Goal: Task Accomplishment & Management: Manage account settings

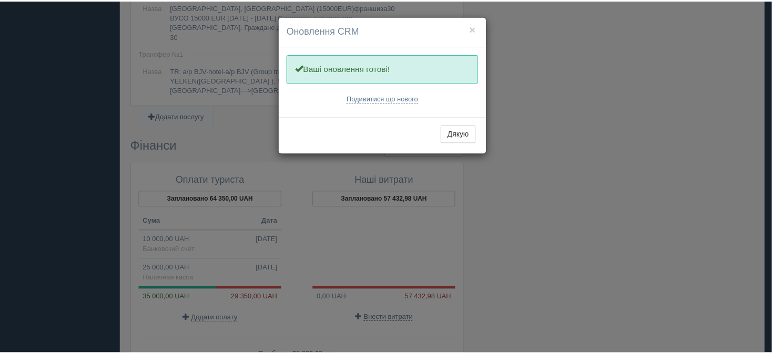
scroll to position [872, 0]
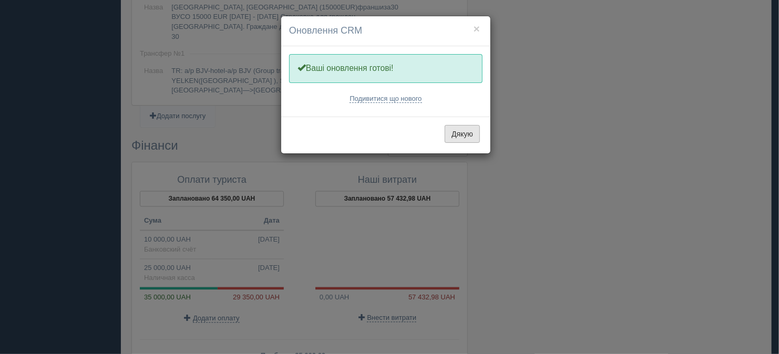
click at [462, 131] on button "Дякую" at bounding box center [462, 134] width 35 height 18
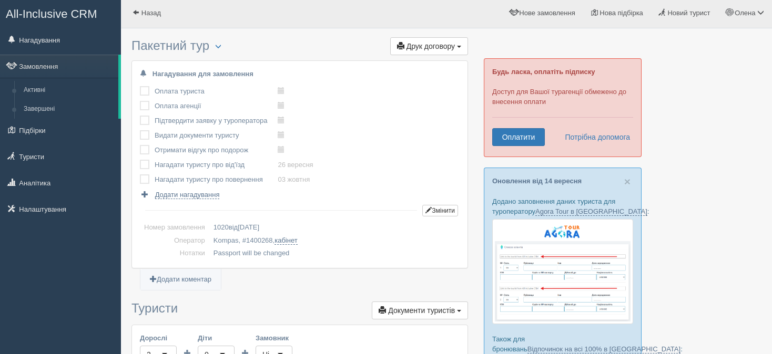
scroll to position [0, 0]
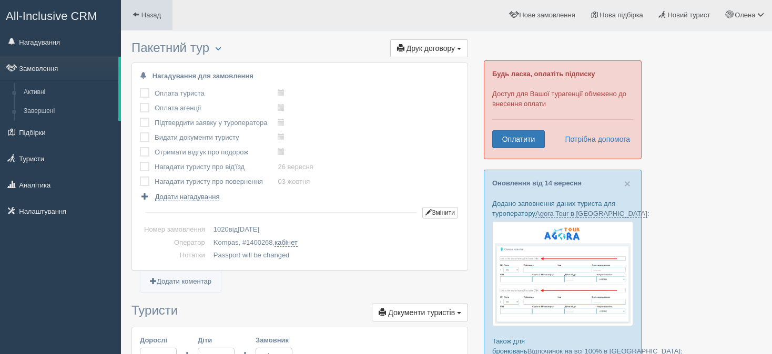
click at [161, 12] on span "Назад" at bounding box center [150, 15] width 19 height 8
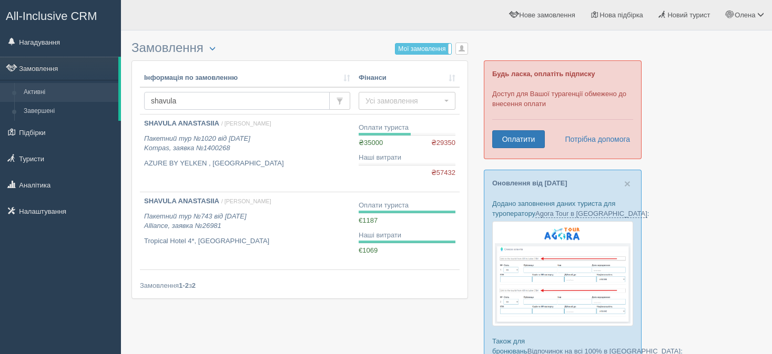
click at [182, 102] on input "shavula" at bounding box center [237, 101] width 186 height 18
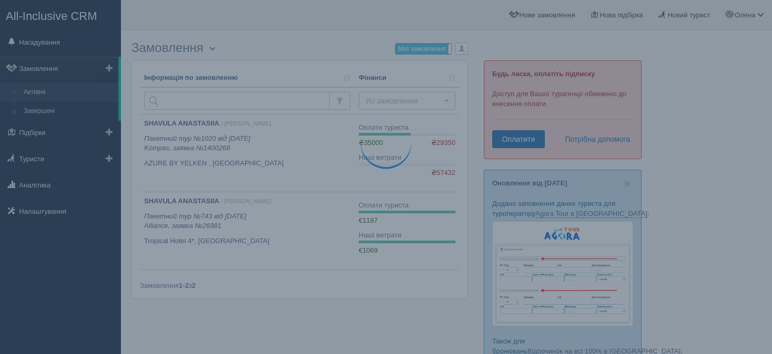
click at [47, 90] on link "Активні" at bounding box center [68, 92] width 99 height 19
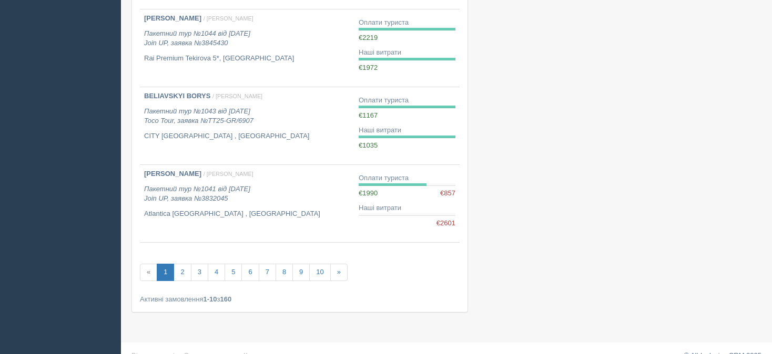
scroll to position [651, 0]
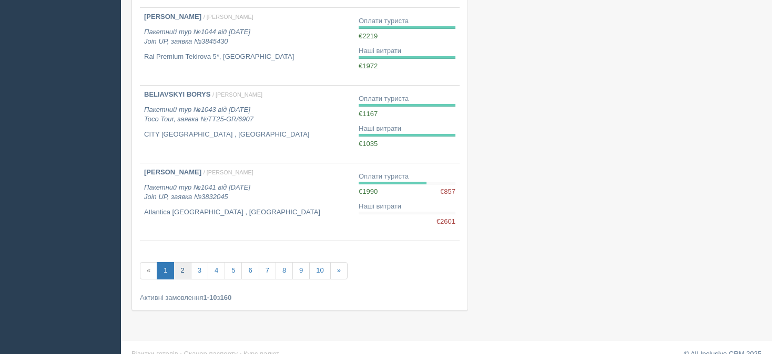
click at [181, 268] on link "2" at bounding box center [181, 270] width 17 height 17
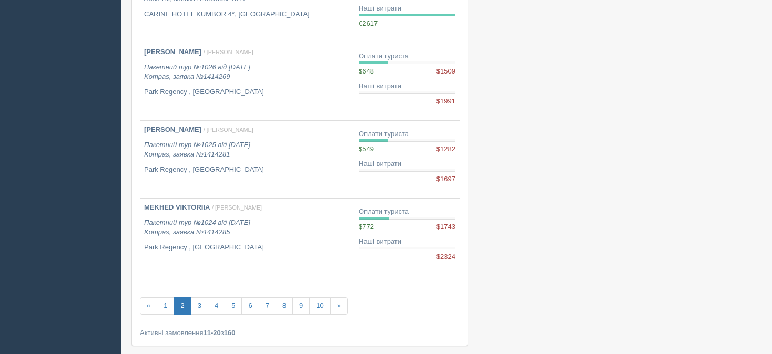
scroll to position [623, 0]
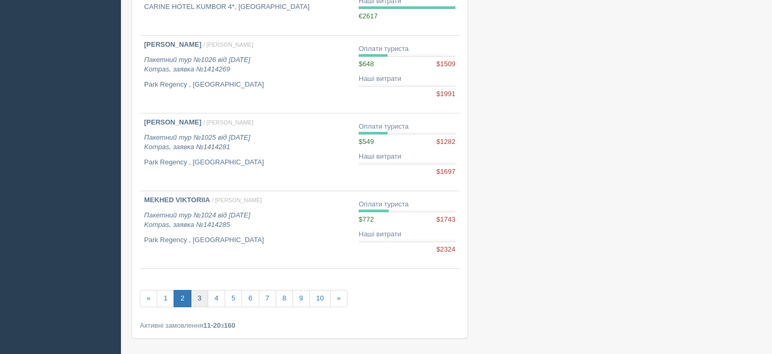
click at [202, 297] on link "3" at bounding box center [199, 298] width 17 height 17
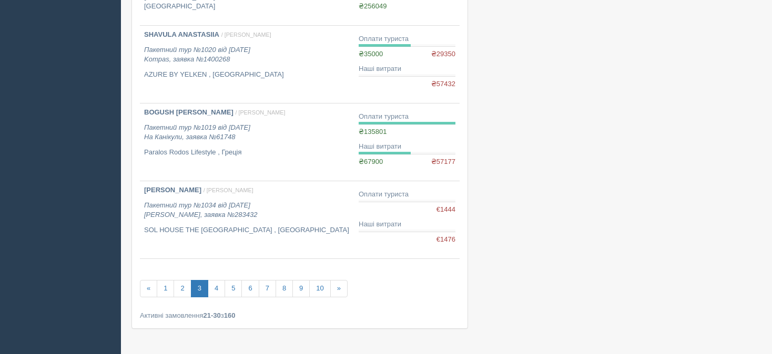
scroll to position [635, 0]
click at [211, 287] on link "4" at bounding box center [216, 287] width 17 height 17
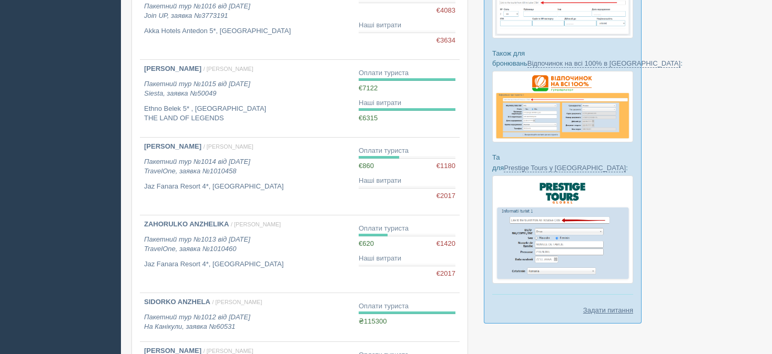
scroll to position [289, 0]
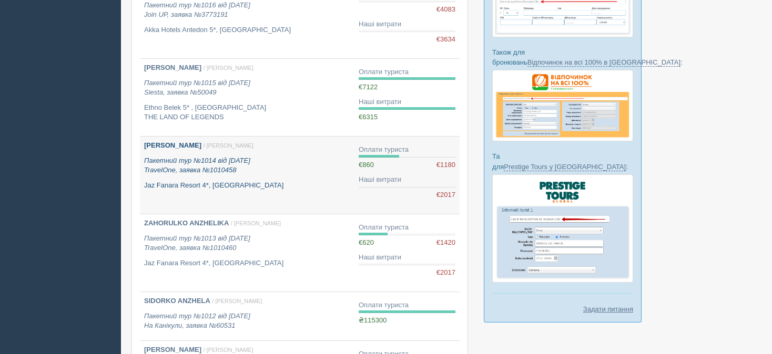
click at [174, 137] on link "[PERSON_NAME] / [PERSON_NAME] Пакетний тур №1014 від [DATE] TravelOne, заявка №…" at bounding box center [247, 175] width 214 height 77
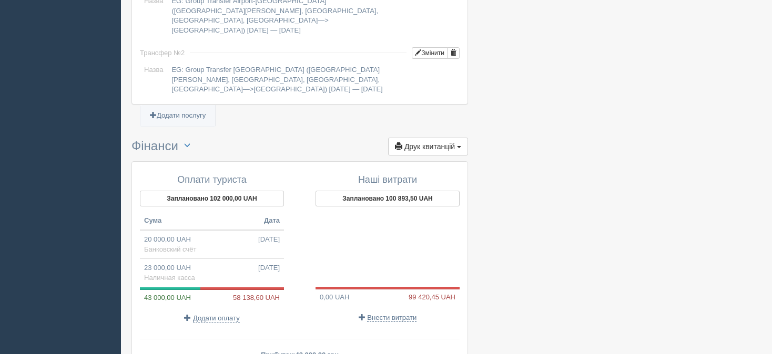
scroll to position [967, 0]
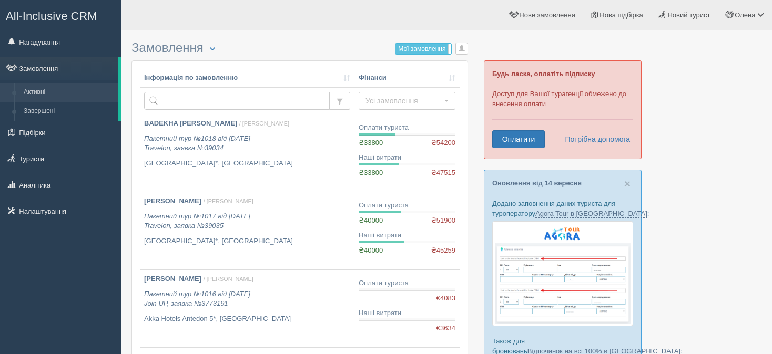
scroll to position [289, 0]
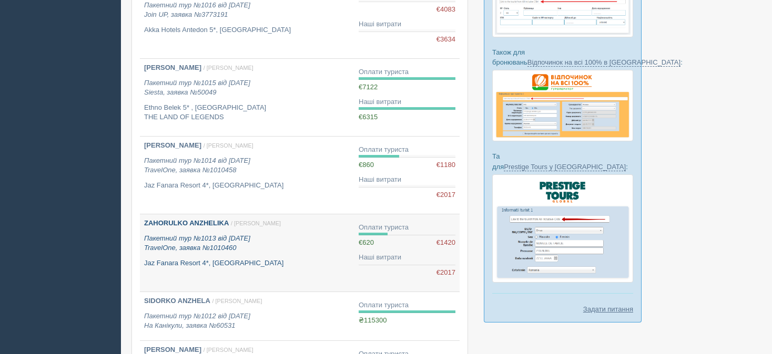
click at [285, 241] on p "Пакетний тур №1013 від 24.07.2025 TravelOne, заявка №1010460" at bounding box center [247, 243] width 206 height 19
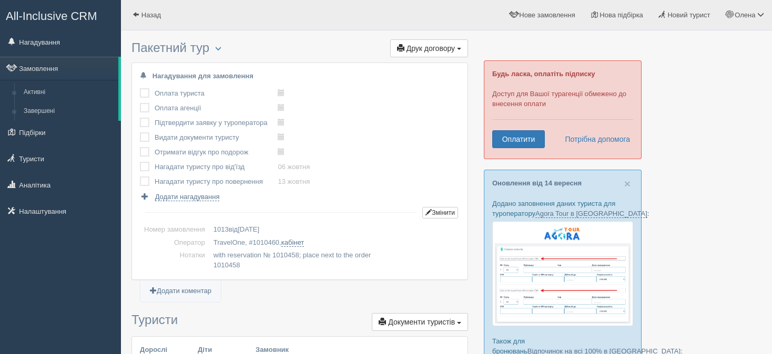
click at [269, 290] on ul "Додати коментар" at bounding box center [299, 296] width 336 height 13
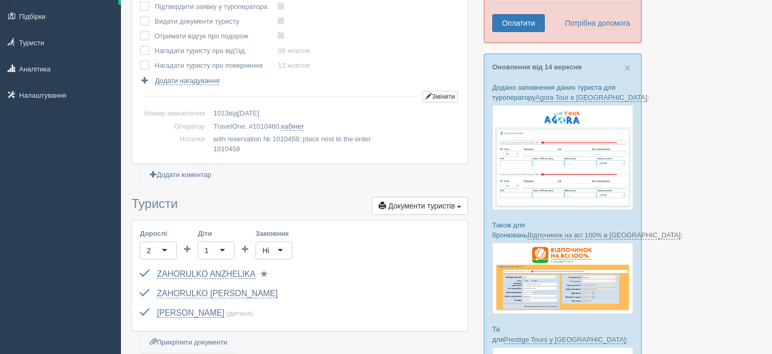
scroll to position [84, 0]
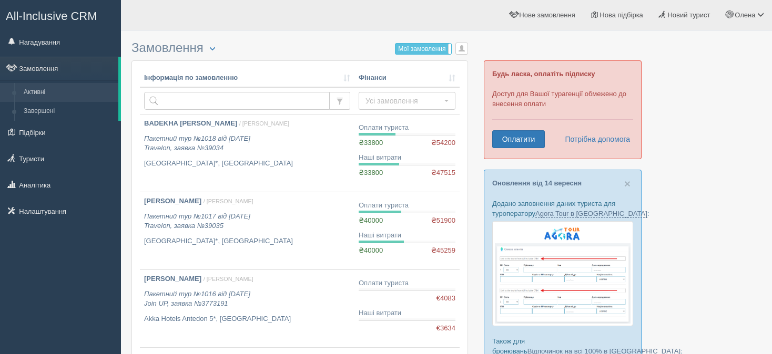
scroll to position [289, 0]
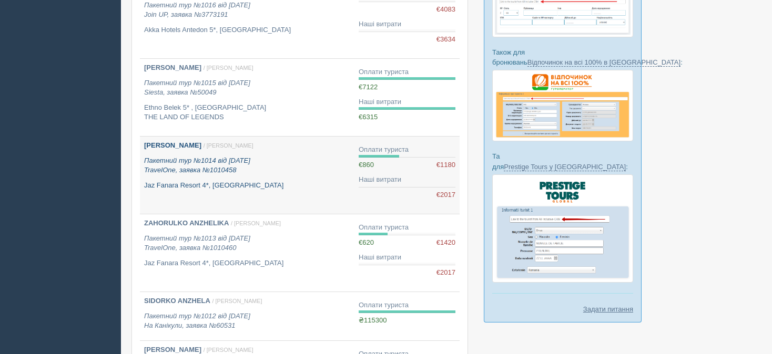
click at [295, 156] on p "Пакетний тур №1014 від [DATE] TravelOne, заявка №1010458" at bounding box center [247, 165] width 206 height 19
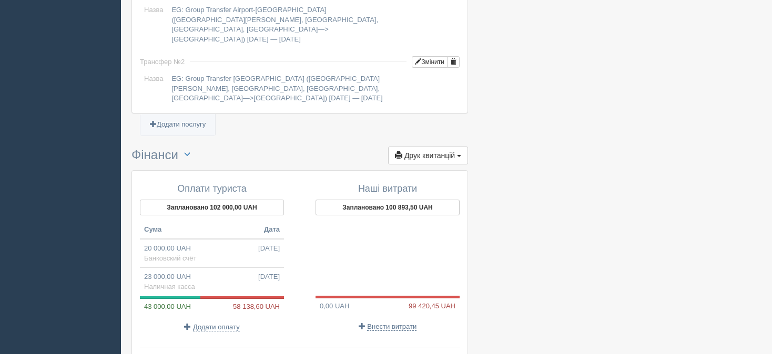
scroll to position [1000, 0]
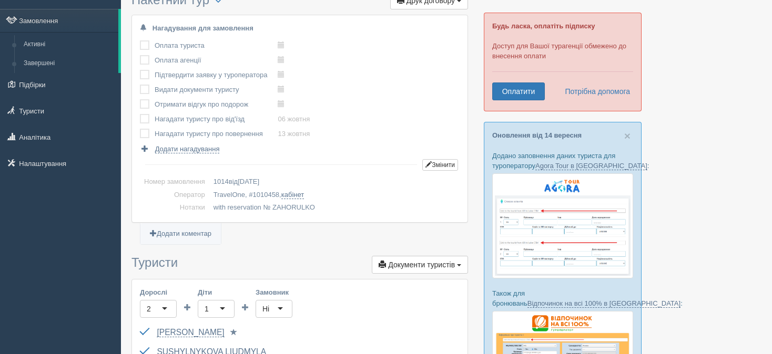
scroll to position [0, 0]
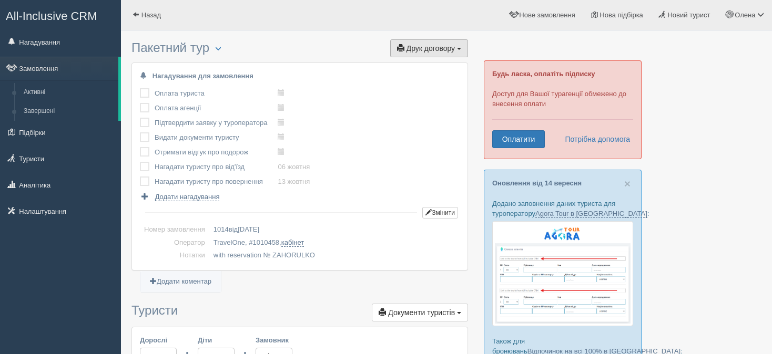
click at [433, 45] on span "Друк договору" at bounding box center [430, 48] width 48 height 8
click at [416, 68] on link "TravelOne через T&T" at bounding box center [423, 67] width 87 height 17
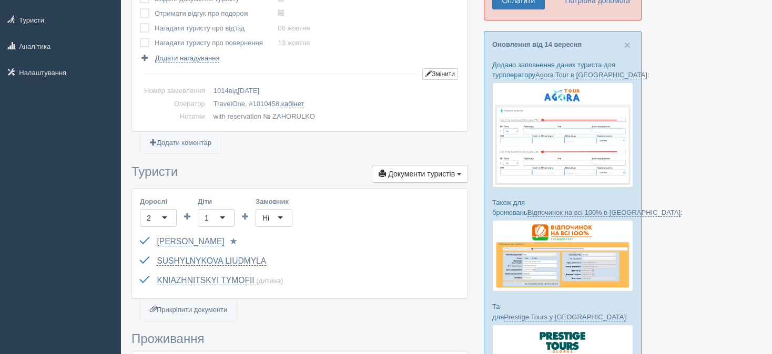
scroll to position [138, 0]
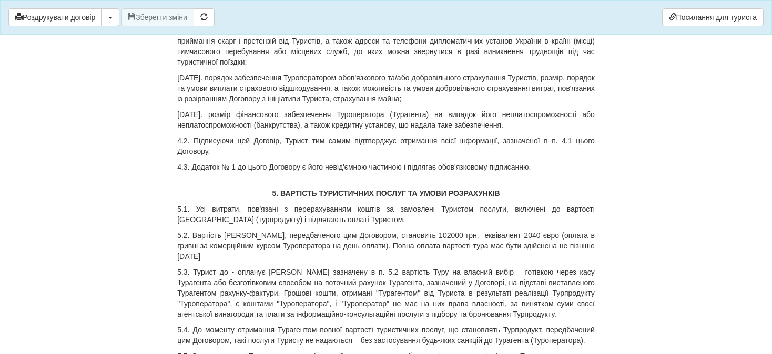
scroll to position [1295, 0]
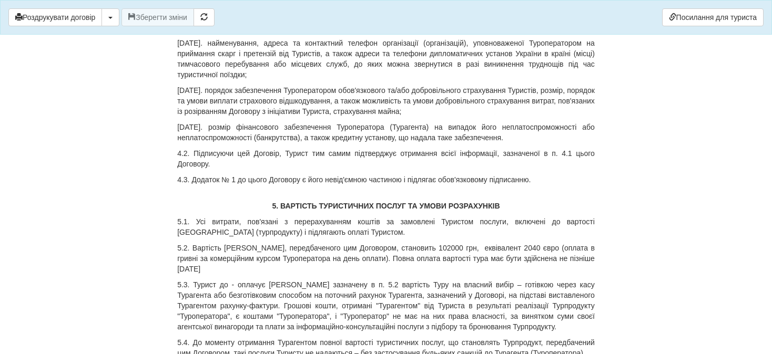
click at [408, 243] on p "5.2. Вартість [PERSON_NAME], передбаченого цим Договором, становить 102000 грн,…" at bounding box center [385, 259] width 417 height 32
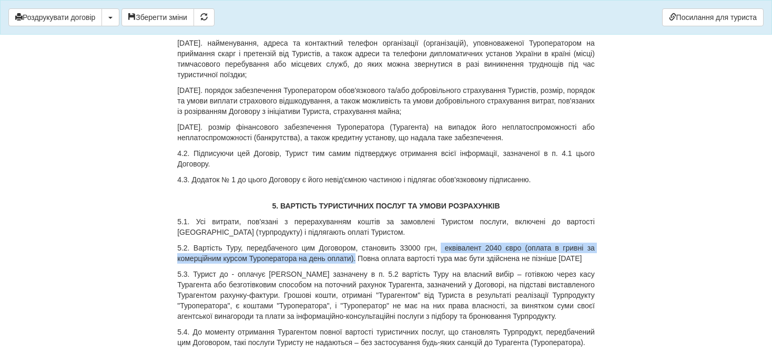
drag, startPoint x: 442, startPoint y: 225, endPoint x: 369, endPoint y: 241, distance: 74.2
click at [369, 243] on p "5.2. Вартість Туру, передбаченого цим Договором, становить 33000 грн, еквівален…" at bounding box center [385, 253] width 417 height 21
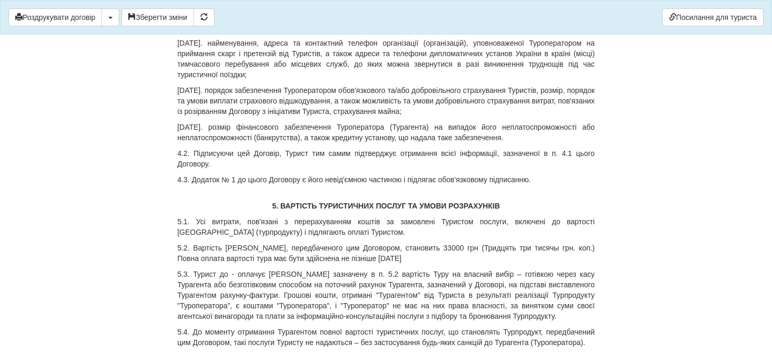
click at [507, 243] on p "5.2. Вартість [PERSON_NAME], передбаченого цим Договором, становить 33000 грн (…" at bounding box center [385, 253] width 417 height 21
click at [523, 243] on p "5.2. Вартість [PERSON_NAME], передбаченого цим Договором, становить 33000 грн (…" at bounding box center [385, 253] width 417 height 21
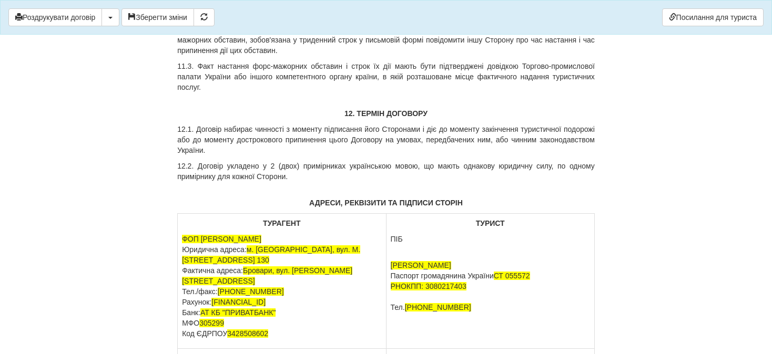
scroll to position [4328, 0]
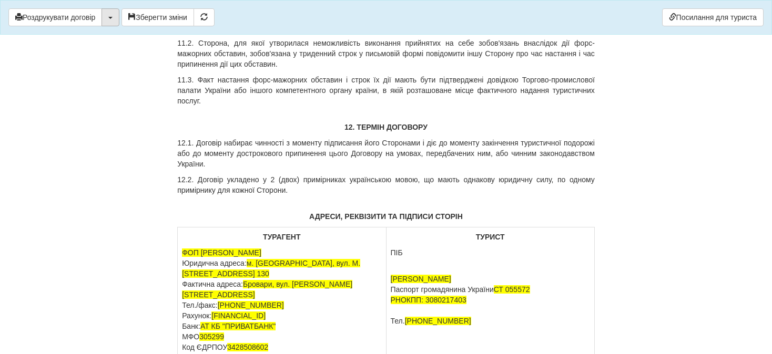
click at [114, 18] on button "button" at bounding box center [110, 17] width 18 height 18
click at [130, 38] on link "Скачати PDF" at bounding box center [143, 38] width 83 height 17
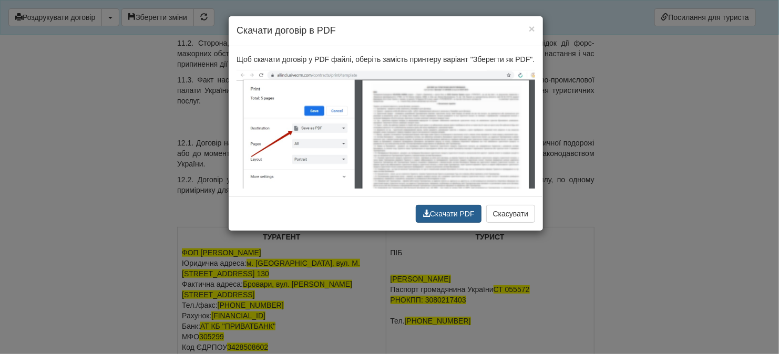
click at [458, 211] on button "Скачати PDF" at bounding box center [449, 214] width 66 height 18
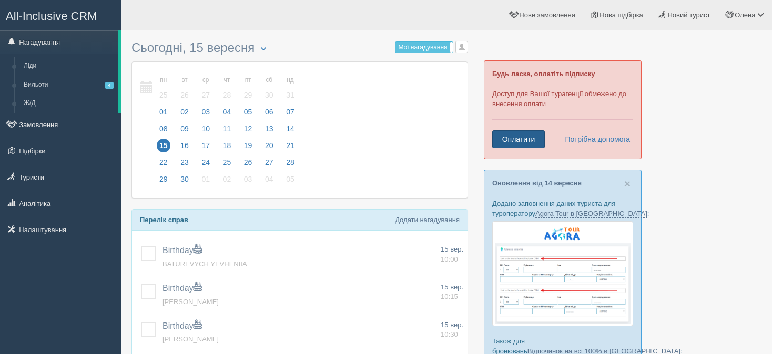
click at [515, 141] on link "Оплатити" at bounding box center [518, 139] width 53 height 18
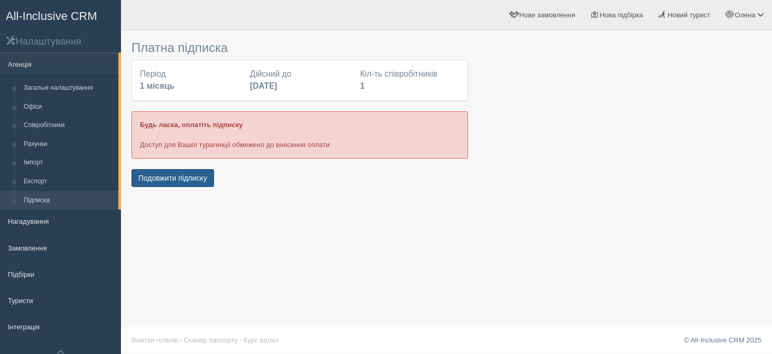
click at [147, 174] on button "Подовжити підписку" at bounding box center [172, 178] width 83 height 18
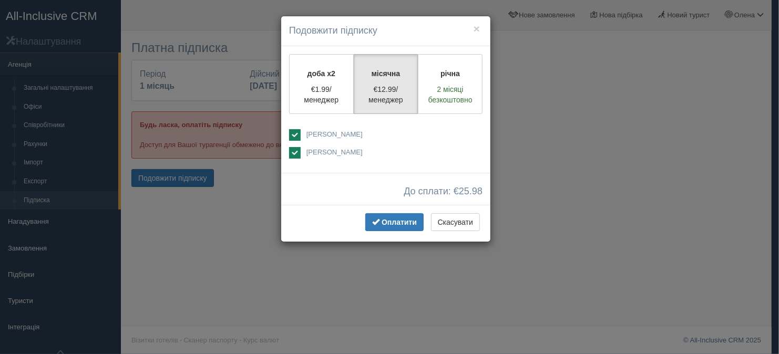
click at [325, 133] on span "[PERSON_NAME]" at bounding box center [334, 134] width 56 height 8
checkbox input "false"
click at [400, 221] on span "Оплатити" at bounding box center [399, 222] width 35 height 8
